Goal: Task Accomplishment & Management: Manage account settings

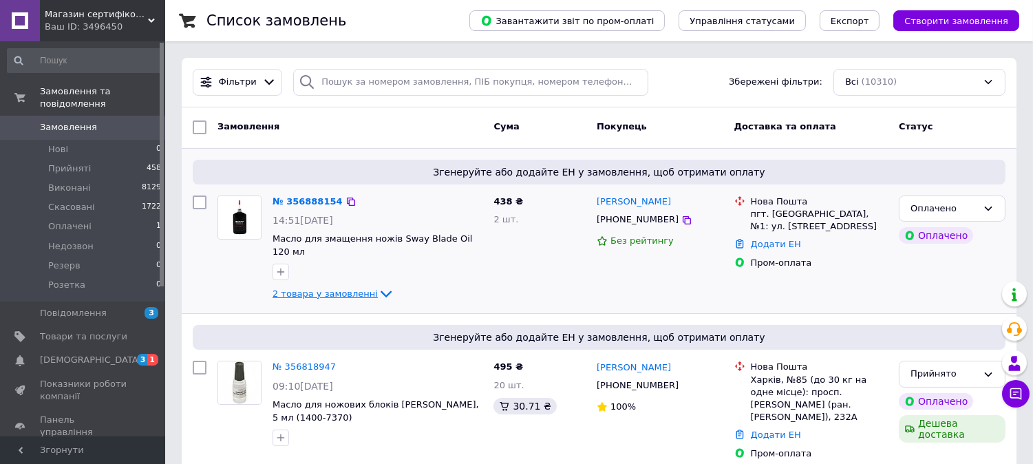
click at [308, 288] on span "2 товара у замовленні" at bounding box center [325, 293] width 105 height 10
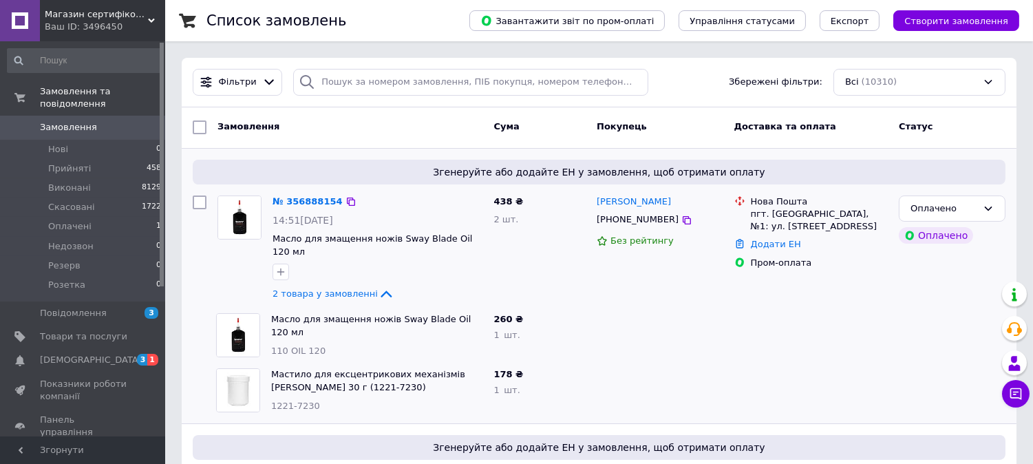
scroll to position [76, 0]
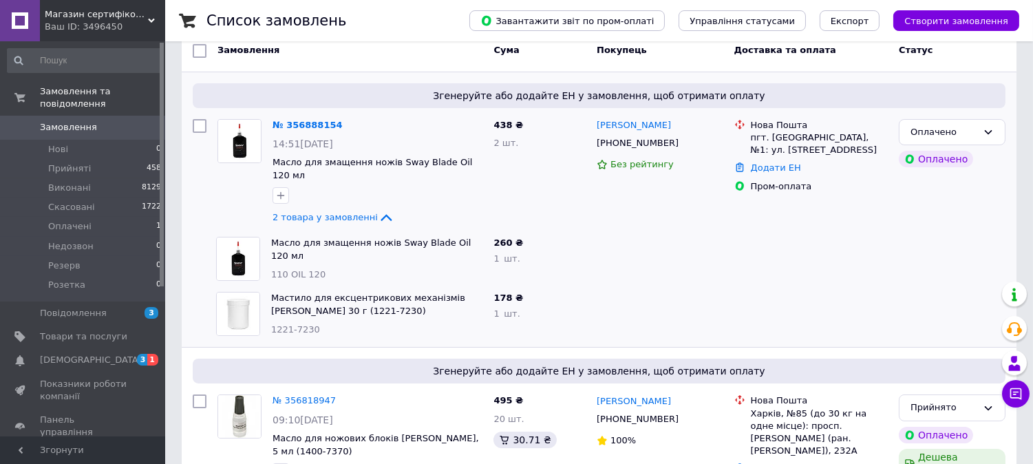
click at [348, 310] on div "Мастило для ексцентрикових механізмів [PERSON_NAME] 30 г (1221-7230) 1221-7230" at bounding box center [377, 313] width 222 height 55
click at [348, 323] on div "1221-7230" at bounding box center [376, 329] width 211 height 13
copy span "1221-7230"
click at [332, 299] on span "Мастило для ексцентрикових механізмів Moser 30 г (1221-7230)" at bounding box center [376, 304] width 211 height 25
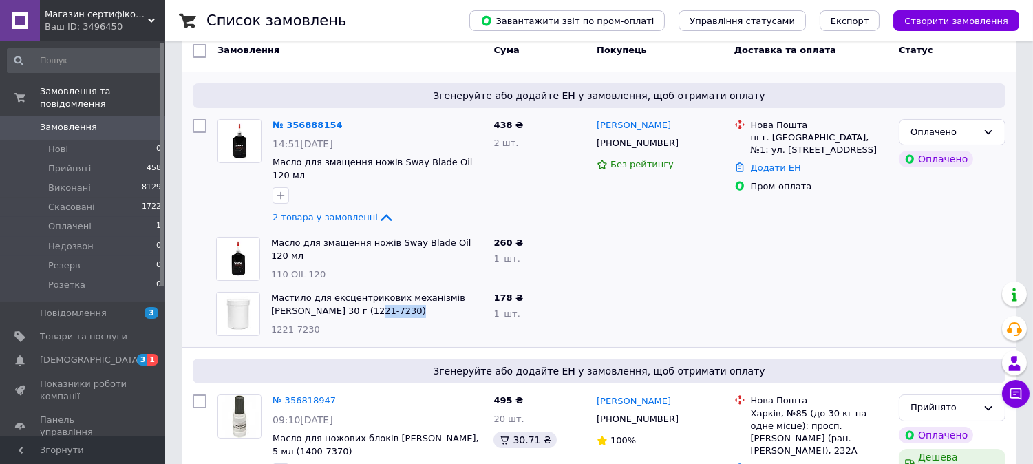
click at [332, 299] on span "Мастило для ексцентрикових механізмів Moser 30 г (1221-7230)" at bounding box center [376, 304] width 211 height 25
copy link "Мастило для ексцентрикових механізмів Moser 30 г (1221-7230)"
click at [489, 231] on div "260 ₴ 1   шт." at bounding box center [539, 258] width 103 height 55
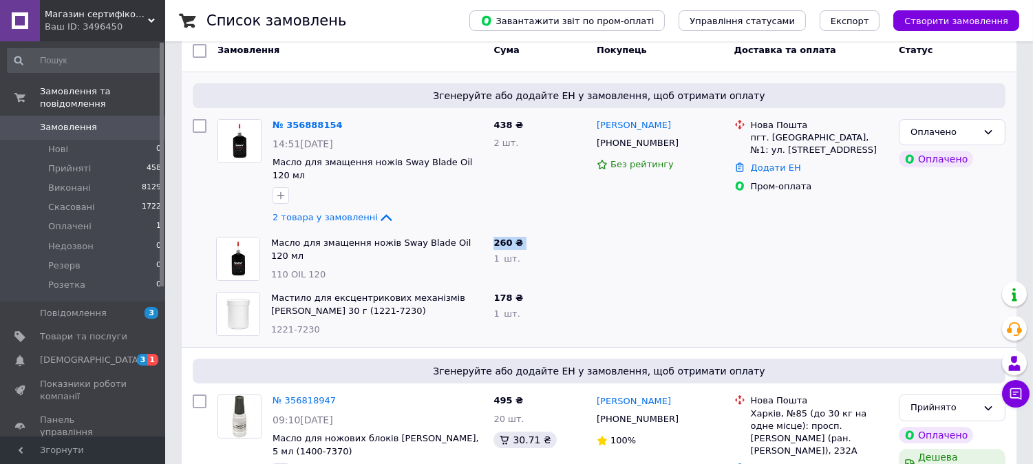
click at [489, 231] on div "260 ₴ 1   шт." at bounding box center [539, 258] width 103 height 55
click at [480, 237] on span "Масло для змащення ножів Sway Blade Oil 120 мл" at bounding box center [376, 249] width 211 height 25
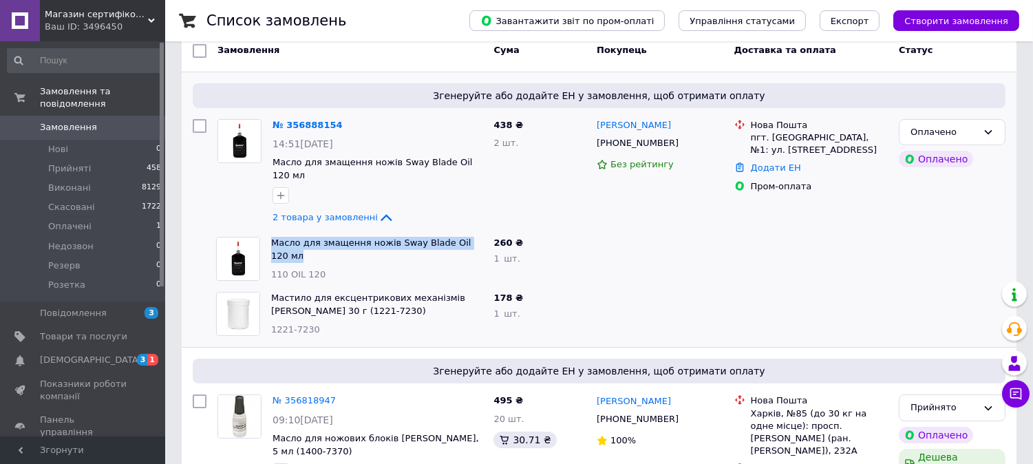
click at [480, 237] on span "Масло для змащення ножів Sway Blade Oil 120 мл" at bounding box center [376, 249] width 211 height 25
copy link "Масло для змащення ножів Sway Blade Oil 120 мл"
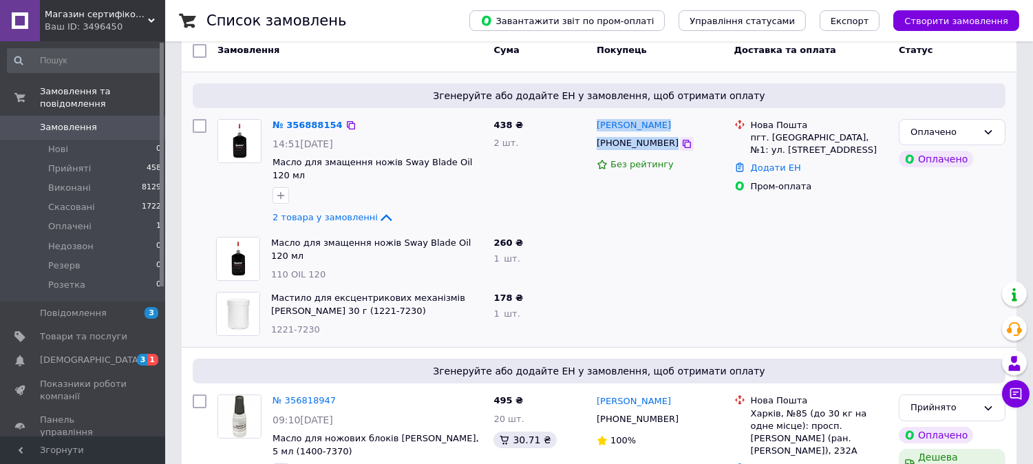
drag, startPoint x: 597, startPoint y: 117, endPoint x: 672, endPoint y: 146, distance: 80.4
click at [672, 146] on div "Олександр Волков +380668303579 Без рейтингу" at bounding box center [660, 173] width 138 height 118
copy div "Олександр Волков +380668303579"
drag, startPoint x: 823, startPoint y: 135, endPoint x: 749, endPoint y: 138, distance: 73.7
click at [749, 138] on div "Нова Пошта пгт. Иршанск, №1: ул. Гулия, 23" at bounding box center [819, 138] width 142 height 38
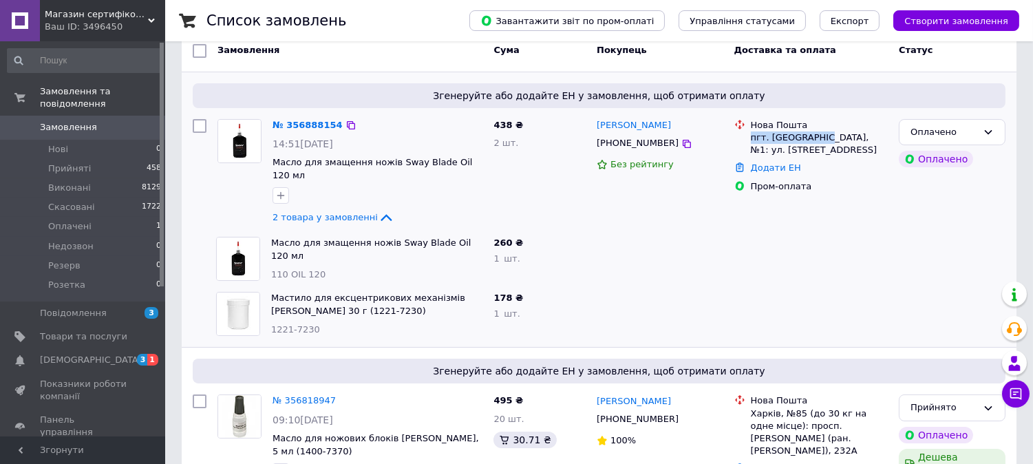
copy div "пгт. Иршанск, №1"
click at [85, 330] on span "Товари та послуги" at bounding box center [83, 336] width 87 height 12
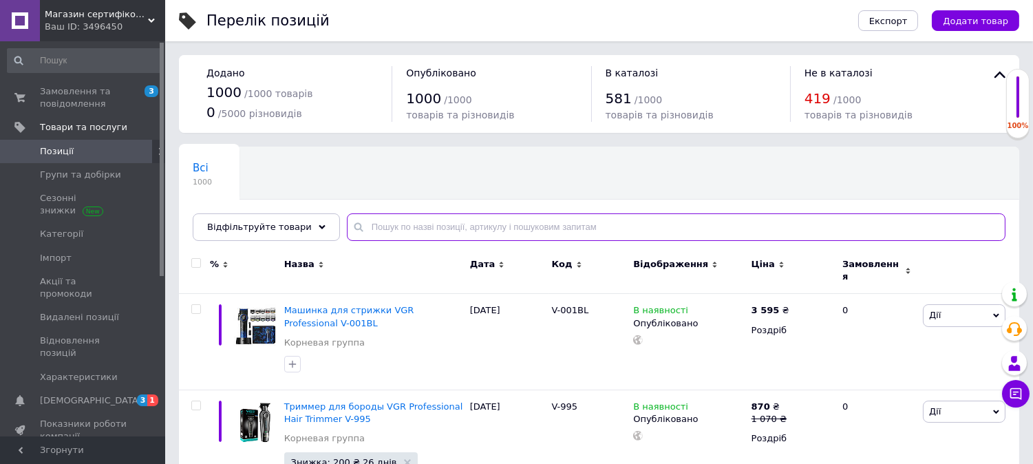
click at [430, 226] on input "text" at bounding box center [676, 227] width 659 height 28
paste input "1221-7230"
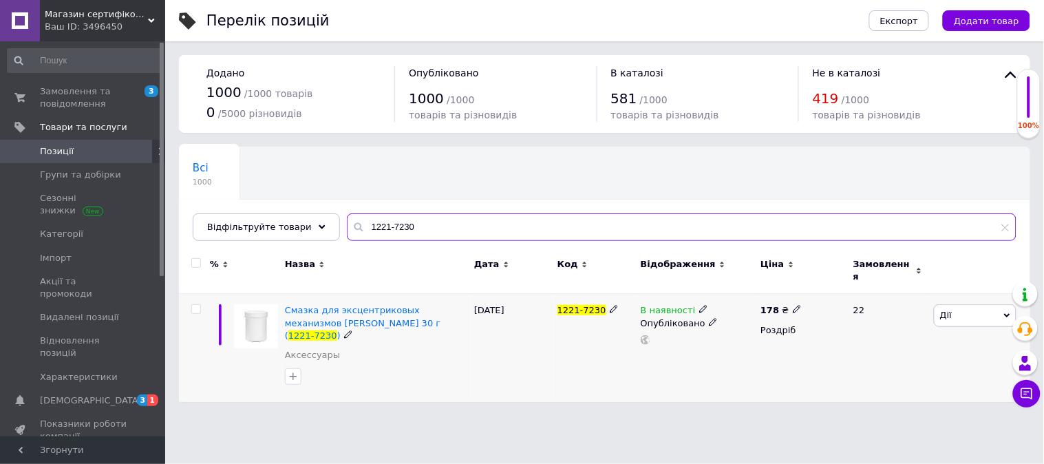
type input "1221-7230"
click at [793, 305] on icon at bounding box center [797, 309] width 8 height 8
type input "1"
type input "220"
click at [518, 384] on div "Перелік позицій Експорт Додати товар Додано 1000 / 1000 товарів 0 / 5000 різнов…" at bounding box center [604, 208] width 879 height 416
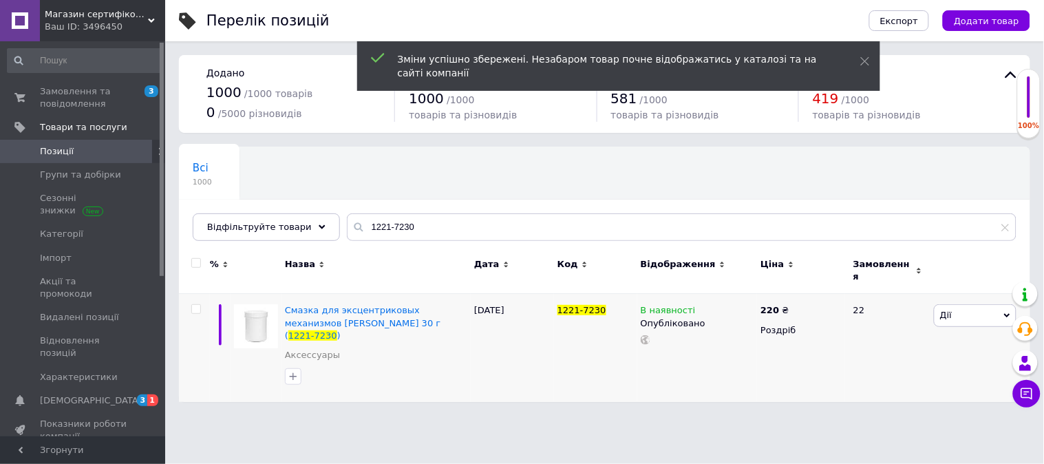
click at [110, 26] on div "Ваш ID: 3496450" at bounding box center [105, 27] width 120 height 12
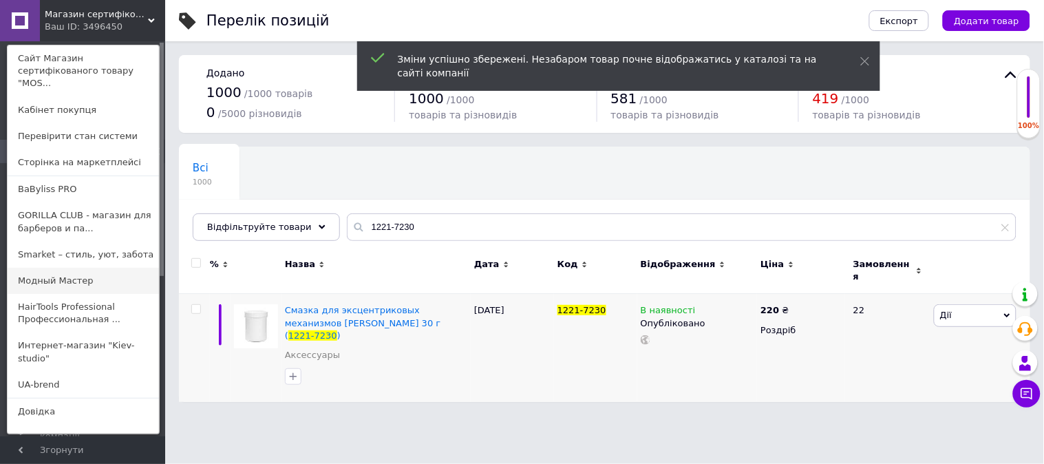
click at [74, 268] on link "Модный Мастер" at bounding box center [83, 281] width 151 height 26
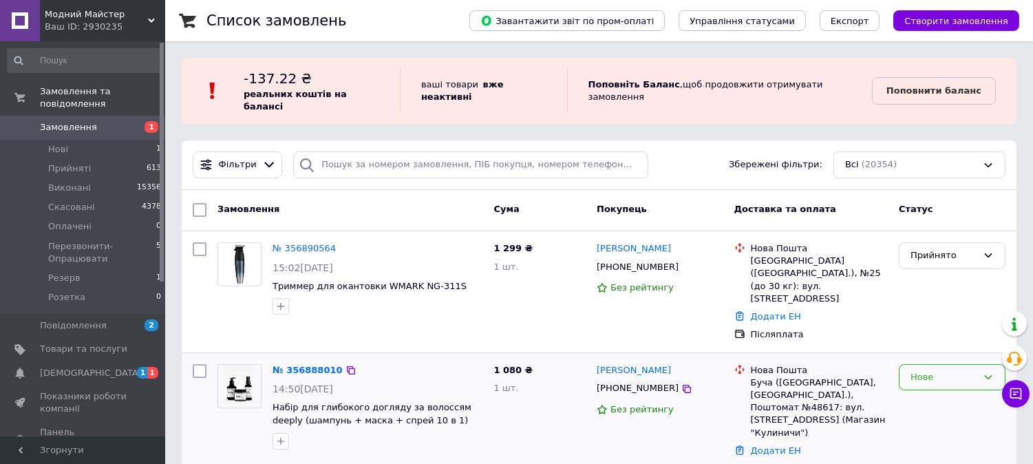
click at [944, 364] on div "Нове" at bounding box center [952, 377] width 107 height 27
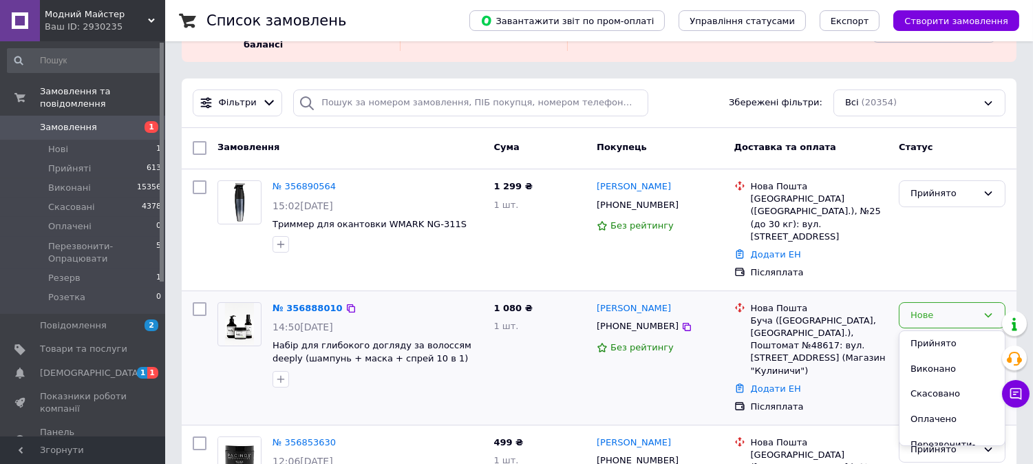
scroll to position [153, 0]
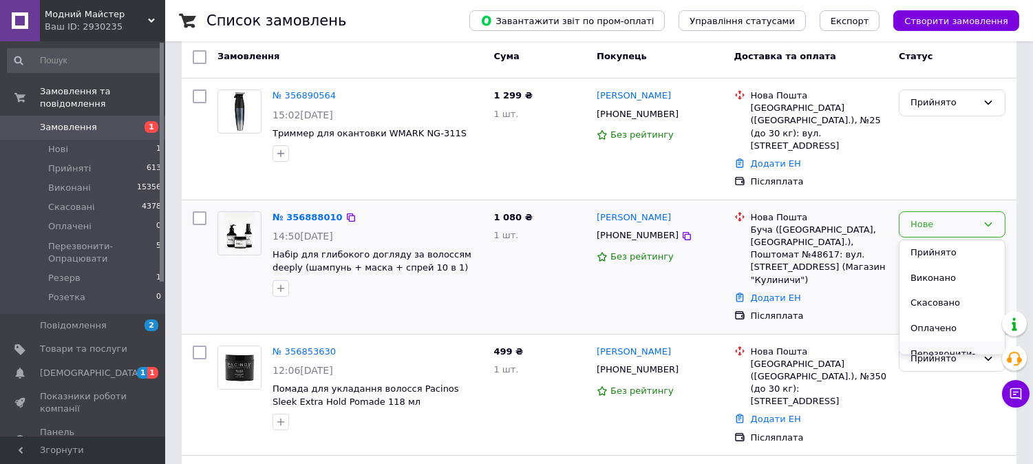
click at [945, 341] on li "Перезвонити-Опрацювати" at bounding box center [952, 360] width 105 height 39
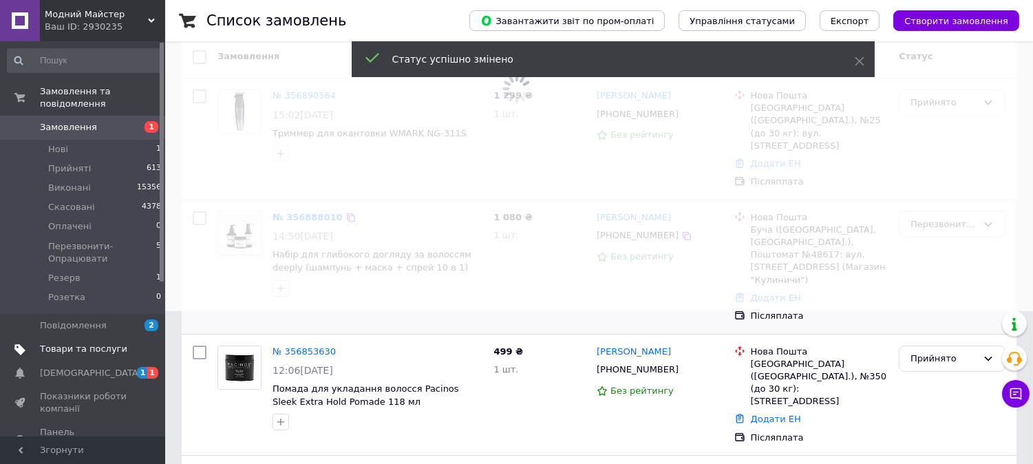
click at [49, 343] on span "Товари та послуги" at bounding box center [83, 349] width 87 height 12
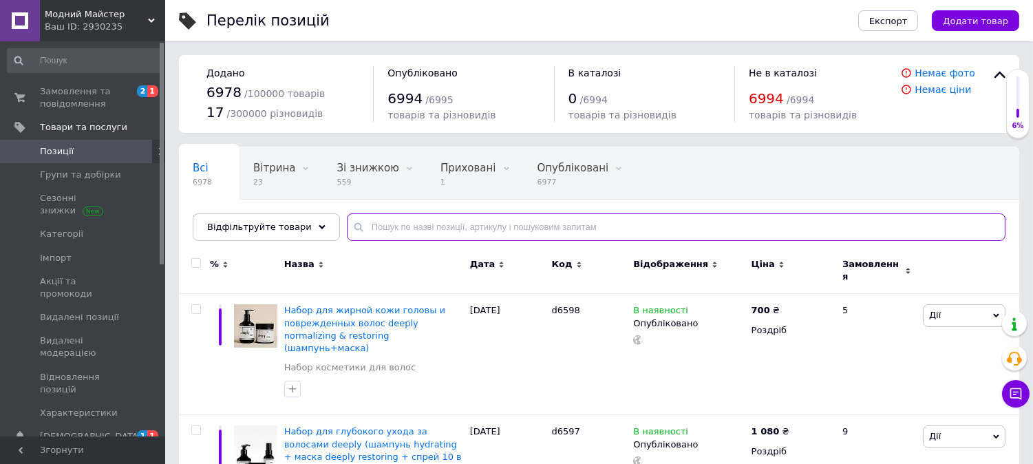
click at [549, 230] on input "text" at bounding box center [676, 227] width 659 height 28
paste input "1221-7230"
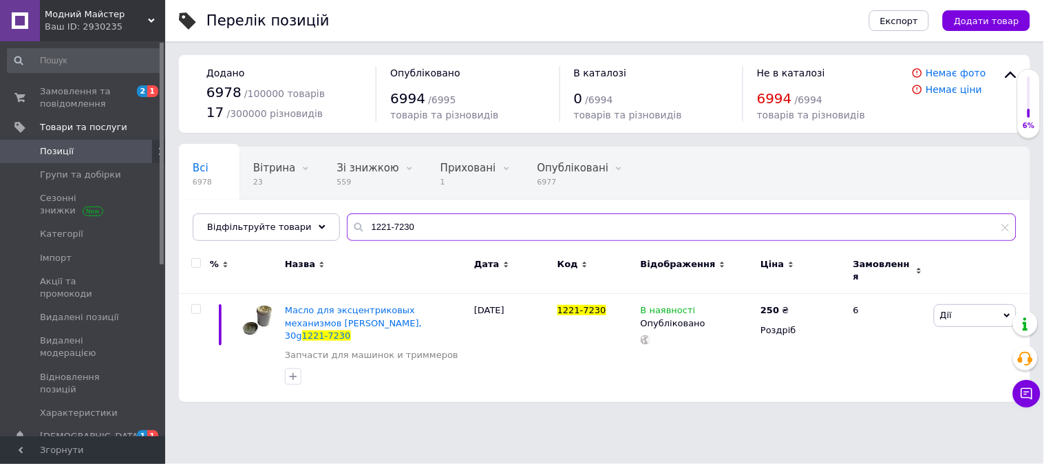
type input "1221-7230"
click at [65, 8] on span "Модний Майстер" at bounding box center [96, 14] width 103 height 12
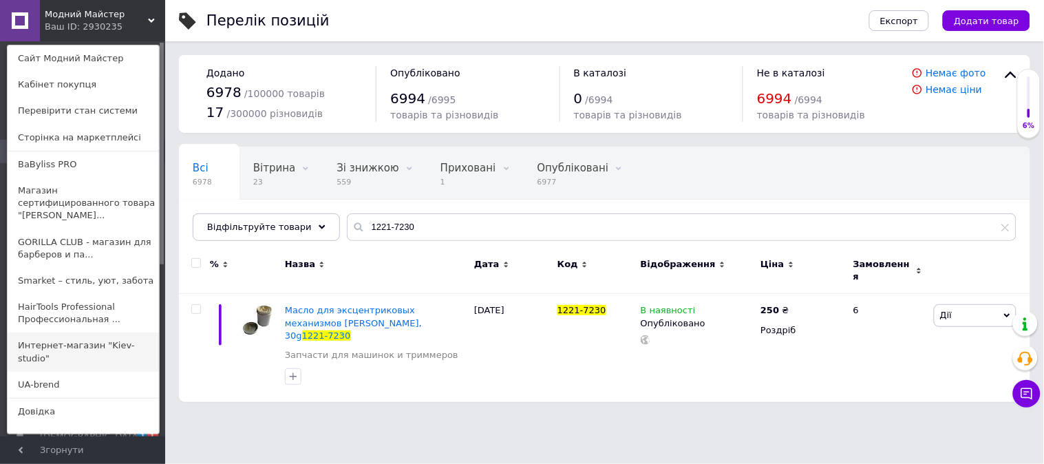
click at [97, 339] on link "Интернет-магазин "Kiev-studio"" at bounding box center [83, 351] width 151 height 39
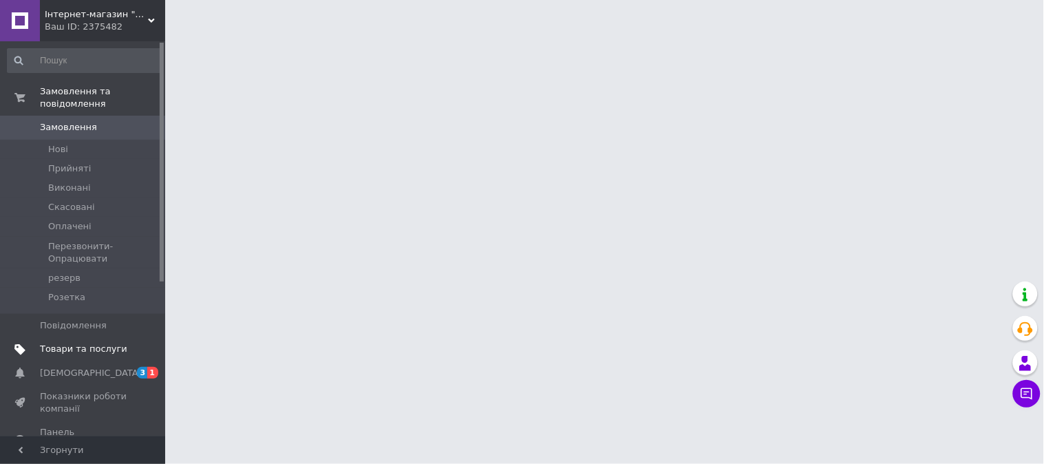
click at [105, 343] on span "Товари та послуги" at bounding box center [83, 349] width 87 height 12
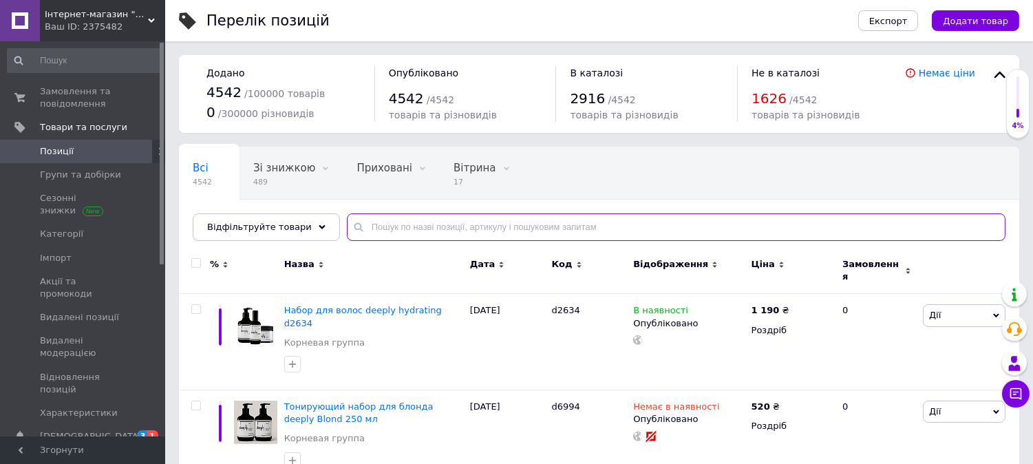
click at [412, 235] on input "text" at bounding box center [676, 227] width 659 height 28
paste input "1221-7230"
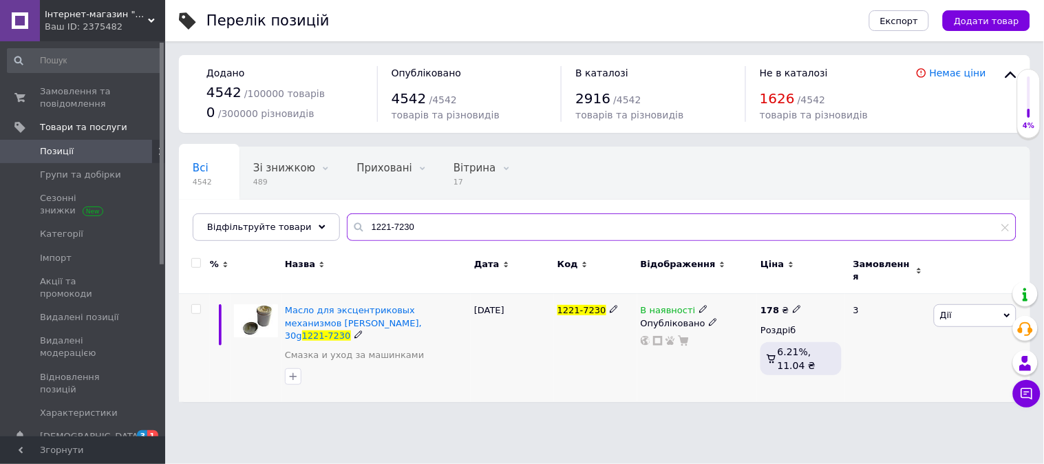
type input "1221-7230"
click at [794, 304] on span at bounding box center [797, 309] width 8 height 10
type input "1"
type input "250"
click at [573, 390] on div "Перелік позицій Експорт Додати товар Додано 4542 / 100000 товарів 0 / 300000 рі…" at bounding box center [604, 208] width 879 height 416
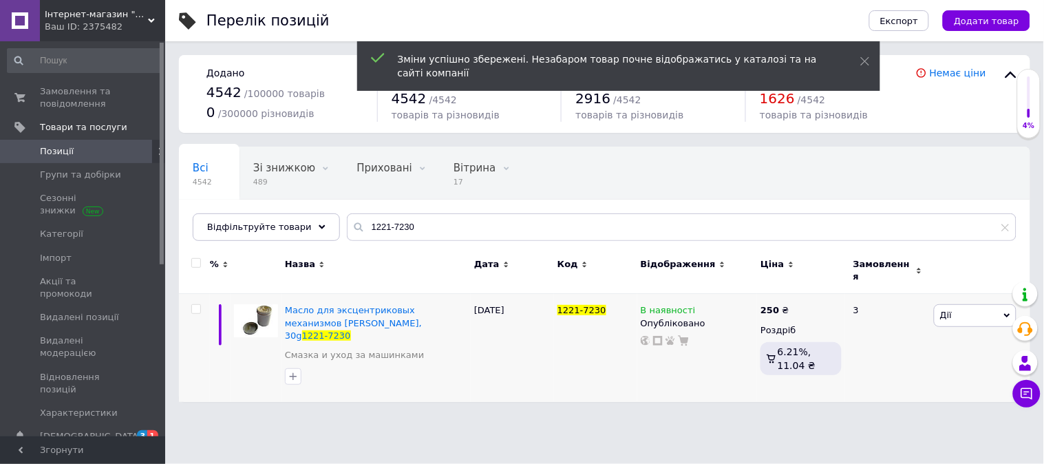
click at [90, 3] on div "Інтернет-магазин "Kiev-studio" Ваш ID: 2375482" at bounding box center [102, 20] width 125 height 41
click at [105, 14] on span "Інтернет-магазин "Kiev-studio"" at bounding box center [96, 14] width 103 height 12
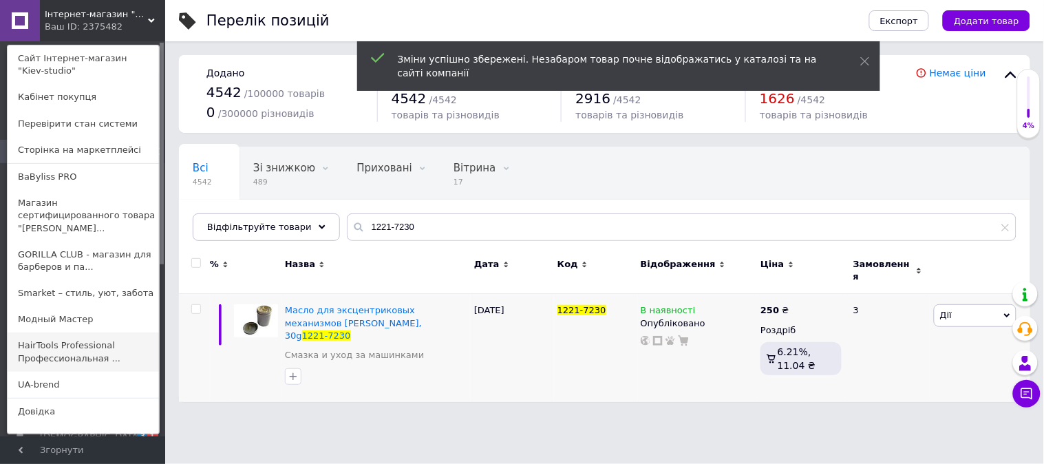
click at [72, 345] on link "HairTools Professional Профессиональная ..." at bounding box center [83, 351] width 151 height 39
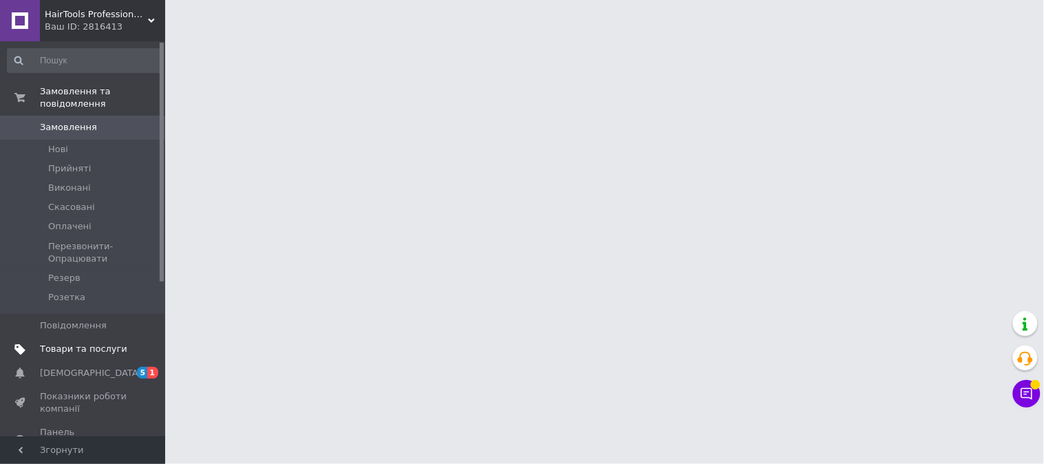
click at [89, 343] on span "Товари та послуги" at bounding box center [83, 349] width 87 height 12
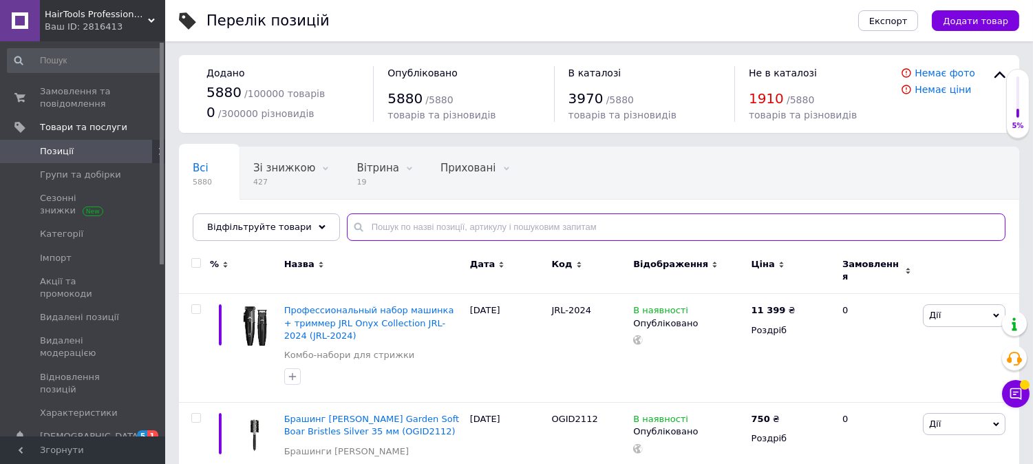
click at [398, 232] on input "text" at bounding box center [676, 227] width 659 height 28
paste input "1221-7230"
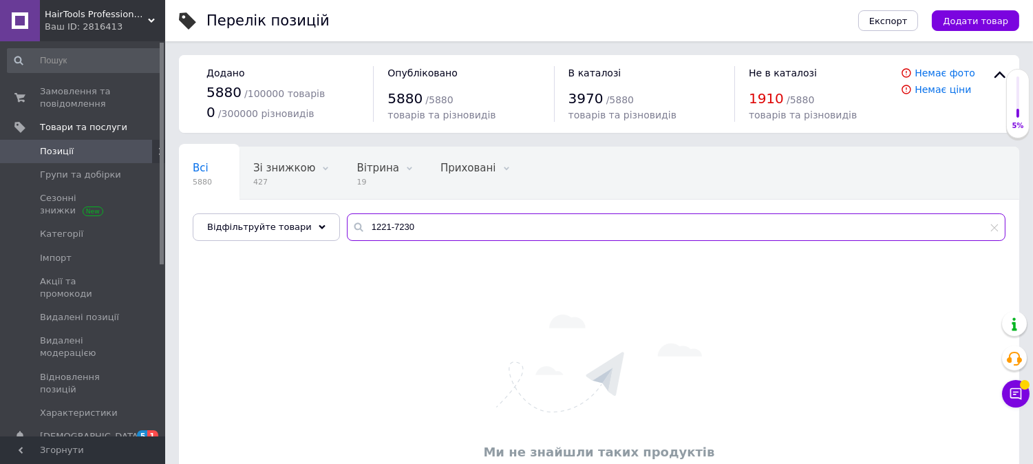
type input "1221-7230"
click at [141, 25] on div "Ваш ID: 2816413" at bounding box center [105, 27] width 120 height 12
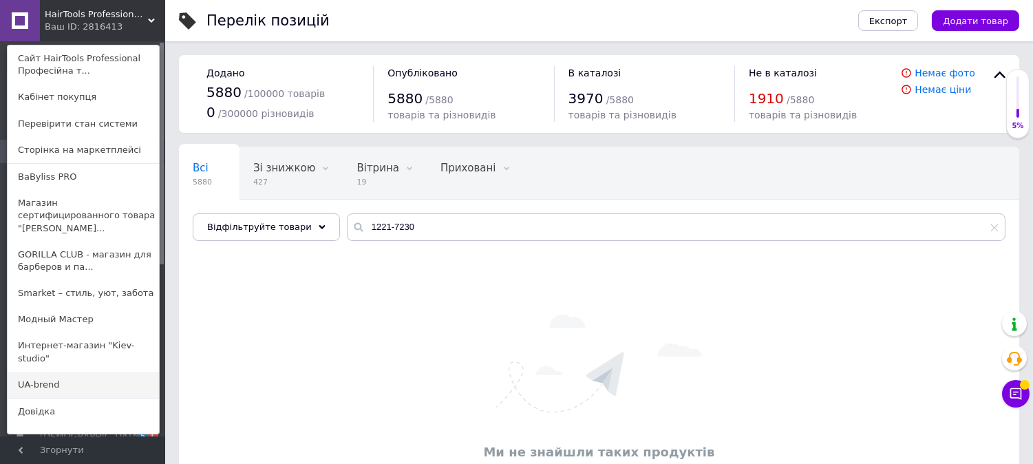
click at [58, 372] on link "UA-brend" at bounding box center [83, 385] width 151 height 26
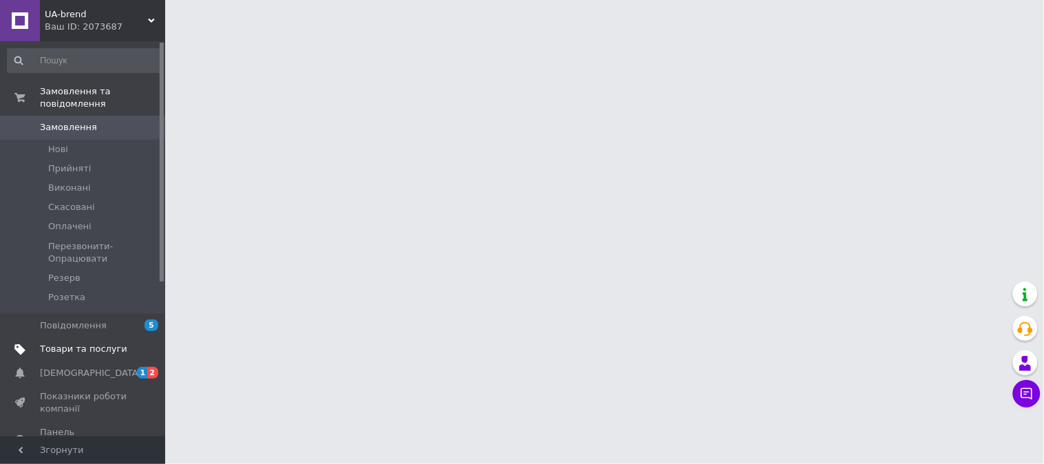
click at [74, 343] on span "Товари та послуги" at bounding box center [83, 349] width 87 height 12
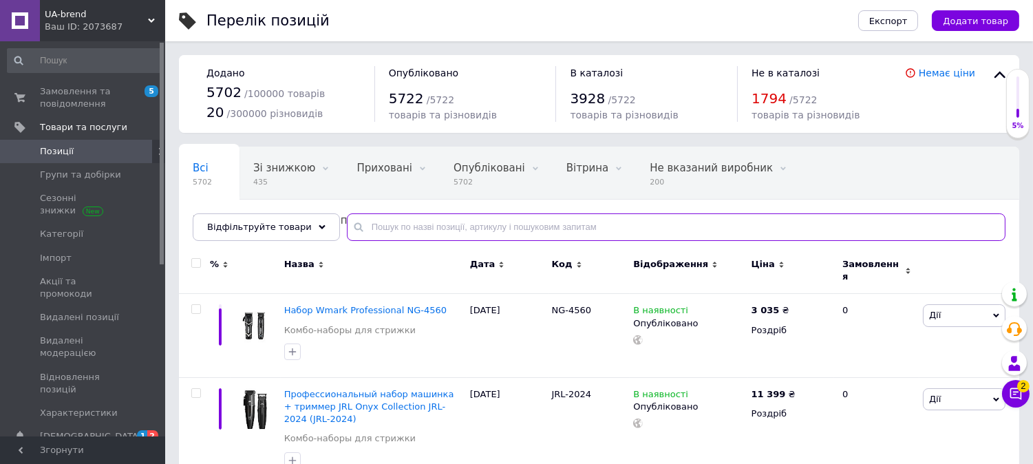
paste input "1221-7230"
type input "1221-7230"
click at [595, 294] on div "NG-4560" at bounding box center [590, 335] width 82 height 83
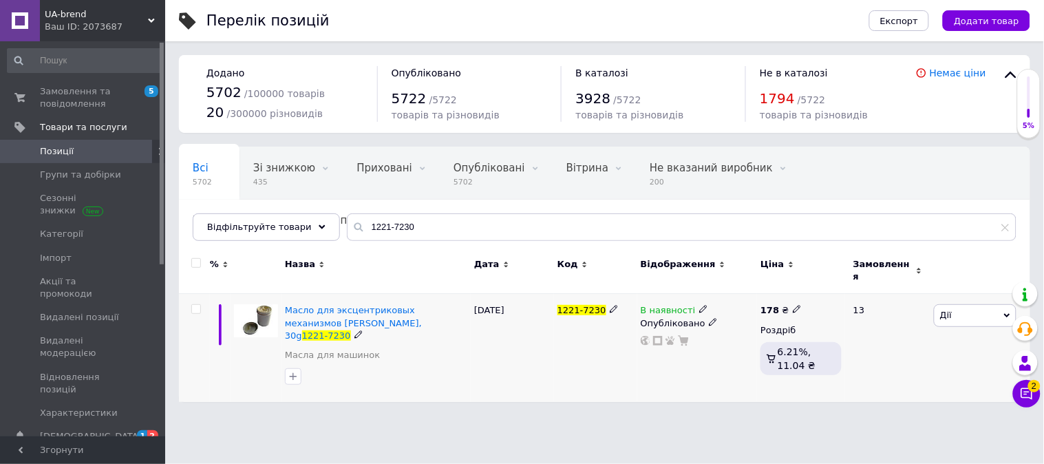
click at [793, 305] on icon at bounding box center [797, 309] width 8 height 8
type input "1"
type input "250"
click at [540, 416] on html "UA-brend Ваш ID: 2073687 Сайт UA-brend Кабінет покупця Перевірити стан системи …" at bounding box center [522, 208] width 1044 height 416
click at [88, 7] on div "UA-brend Ваш ID: 2073687" at bounding box center [102, 20] width 125 height 41
